Goal: Task Accomplishment & Management: Manage account settings

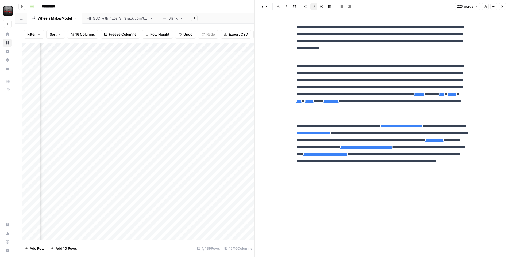
scroll to position [0, 416]
click at [499, 6] on button "Close" at bounding box center [502, 6] width 7 height 7
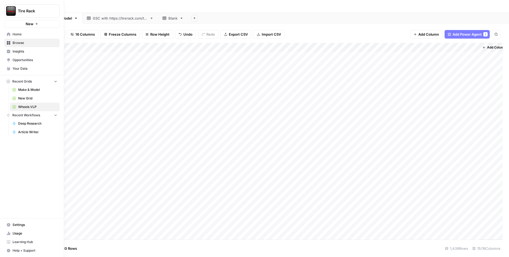
click at [18, 33] on span "Home" at bounding box center [35, 34] width 45 height 5
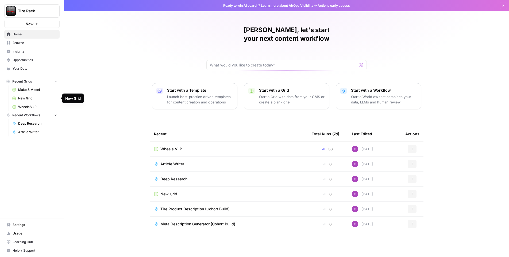
click at [26, 104] on span "Wheels VLP" at bounding box center [37, 106] width 39 height 5
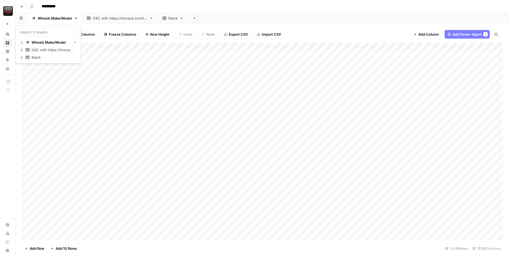
click at [24, 19] on button "button" at bounding box center [21, 18] width 12 height 10
click at [171, 19] on div "Blank" at bounding box center [170, 18] width 15 height 5
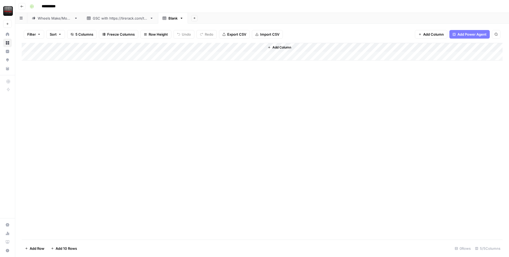
click at [45, 20] on div "Wheels Make/Model" at bounding box center [55, 18] width 34 height 5
click at [184, 19] on icon at bounding box center [182, 18] width 4 height 4
click at [184, 18] on icon "button" at bounding box center [182, 18] width 4 height 4
click at [203, 47] on span "Delete Sheet" at bounding box center [207, 47] width 26 height 5
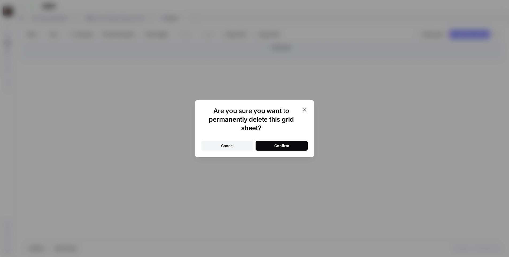
click at [299, 148] on button "Confirm" at bounding box center [282, 146] width 52 height 10
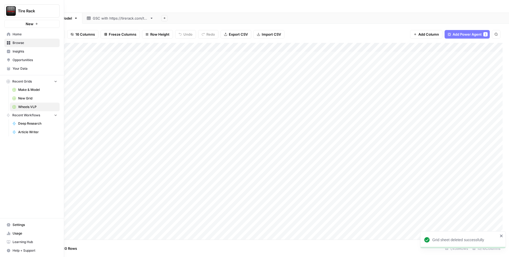
click at [15, 35] on span "Home" at bounding box center [35, 34] width 45 height 5
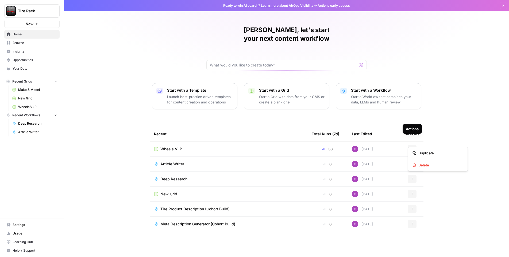
click at [413, 147] on icon "button" at bounding box center [412, 148] width 3 height 3
click at [452, 129] on div "Colton, let's start your next content workflow Start with a Template Launch bes…" at bounding box center [286, 128] width 445 height 257
click at [25, 105] on span "Wheels VLP" at bounding box center [37, 106] width 39 height 5
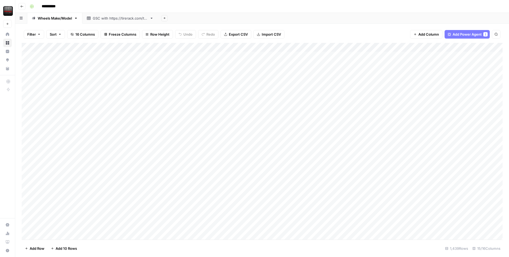
click at [76, 18] on icon "button" at bounding box center [76, 18] width 2 height 1
click at [98, 5] on div "**********" at bounding box center [266, 6] width 476 height 9
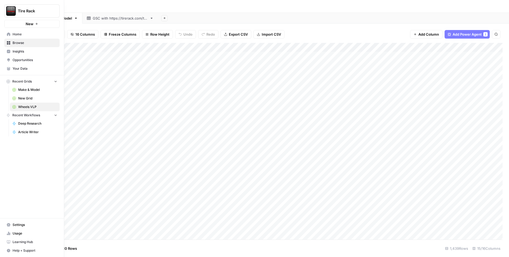
click at [22, 35] on span "Home" at bounding box center [35, 34] width 45 height 5
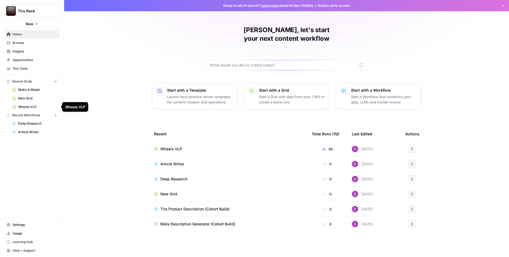
click at [45, 104] on span "Wheels VLP" at bounding box center [37, 106] width 39 height 5
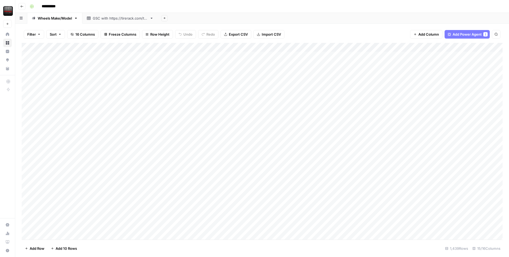
click at [76, 19] on icon "button" at bounding box center [76, 18] width 4 height 4
click at [77, 18] on icon "button" at bounding box center [76, 18] width 4 height 4
